Goal: Check status: Check status

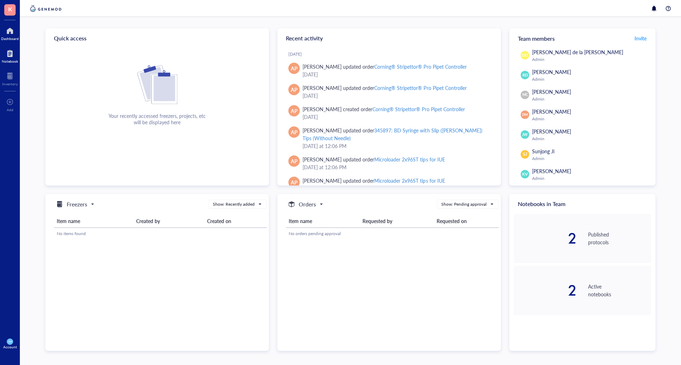
click at [13, 52] on div at bounding box center [10, 53] width 16 height 11
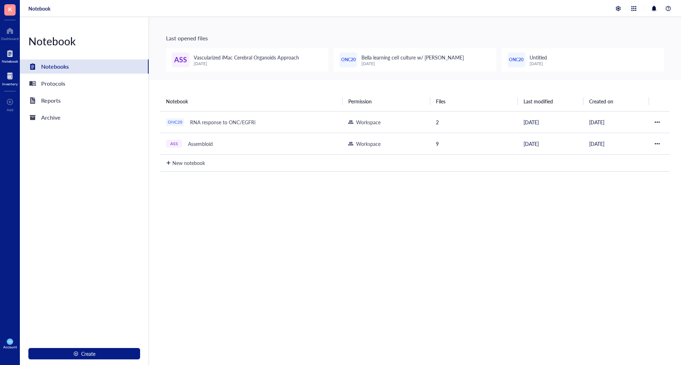
click at [14, 83] on div "Inventory" at bounding box center [10, 84] width 16 height 4
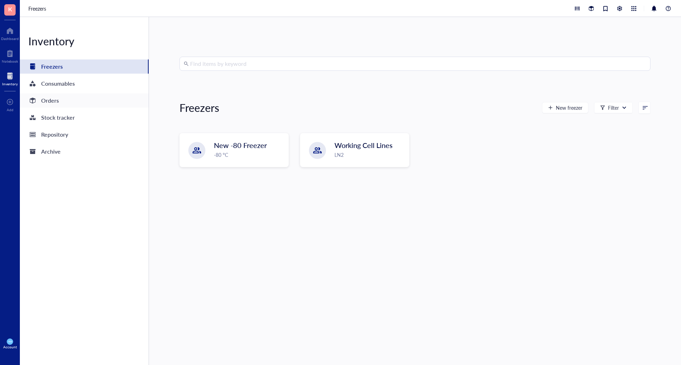
click at [54, 104] on div "Orders" at bounding box center [50, 101] width 18 height 10
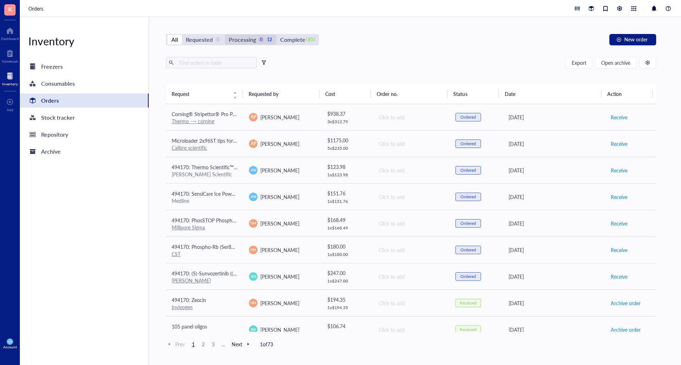
click at [244, 38] on div "Processing" at bounding box center [242, 40] width 27 height 10
click at [225, 35] on input "Processing 0 12" at bounding box center [225, 35] width 0 height 0
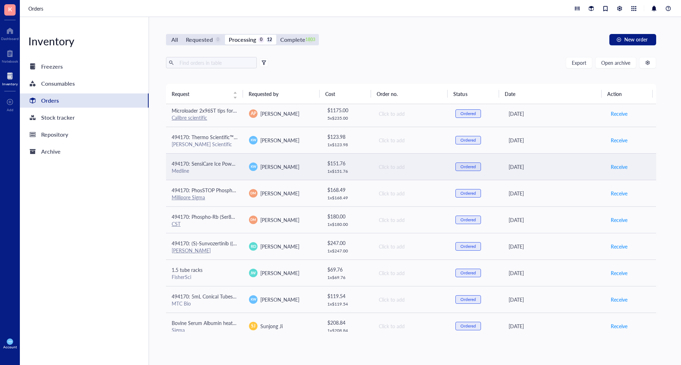
scroll to position [91, 0]
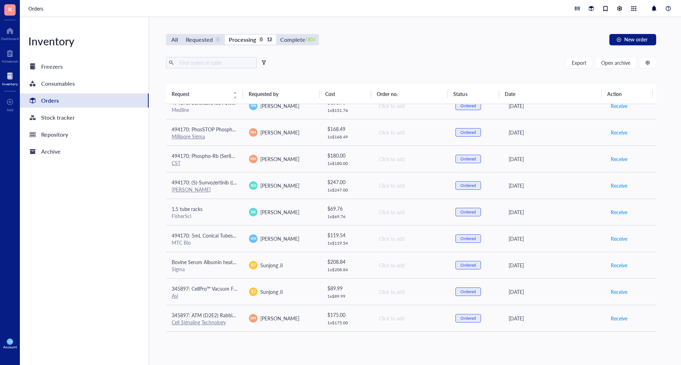
click at [444, 27] on div "All Requested 0 Processing 0 12 Complete 1803 New order Export Open archive Req…" at bounding box center [411, 191] width 524 height 348
